Goal: Task Accomplishment & Management: Manage account settings

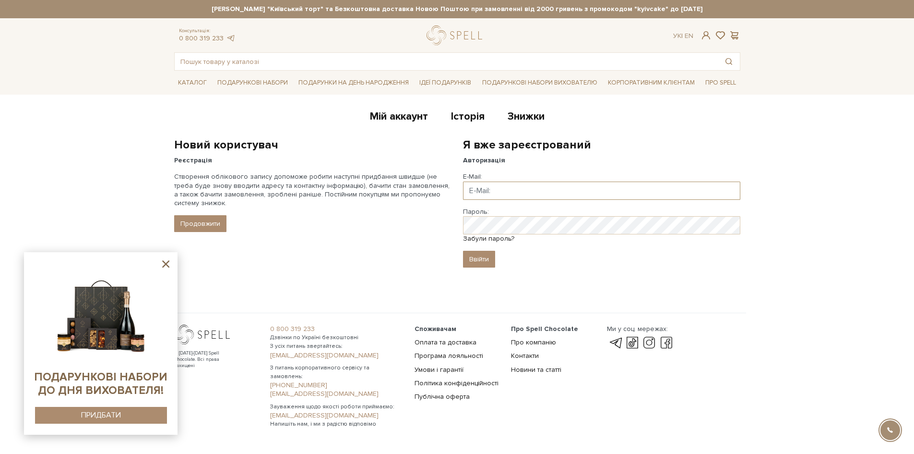
click at [486, 193] on input "Email" at bounding box center [601, 190] width 277 height 18
paste input "[EMAIL_ADDRESS][DOMAIN_NAME]"
type input "[EMAIL_ADDRESS][DOMAIN_NAME]"
click at [469, 261] on input "Ввійти" at bounding box center [479, 259] width 32 height 17
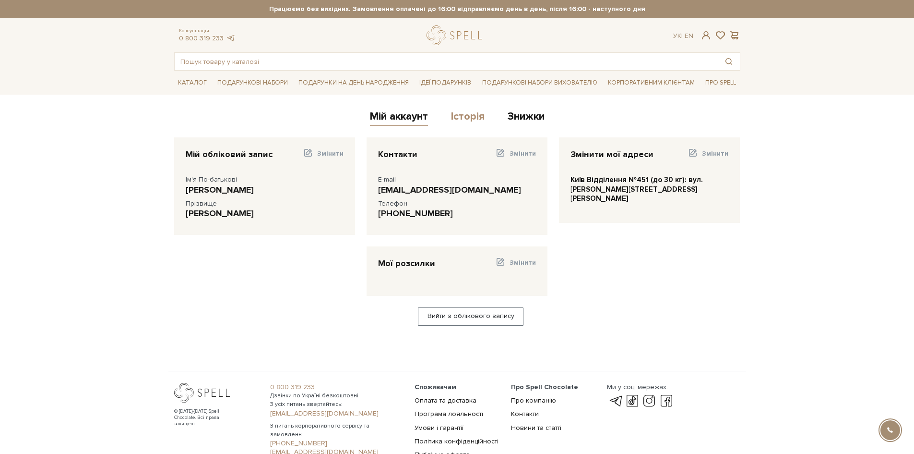
click at [462, 115] on link "Історія" at bounding box center [468, 118] width 34 height 16
